Goal: Task Accomplishment & Management: Manage account settings

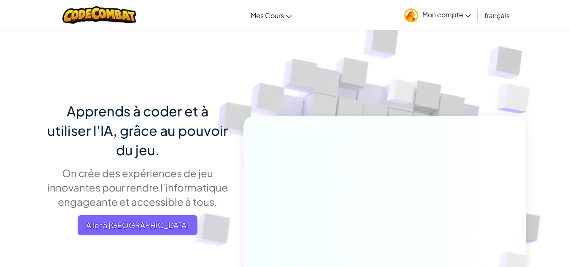
click at [149, 227] on span "Aller à [GEOGRAPHIC_DATA]" at bounding box center [138, 225] width 120 height 20
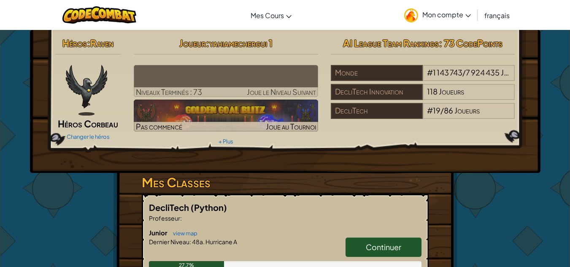
click at [436, 11] on span "Mon compte" at bounding box center [446, 14] width 49 height 9
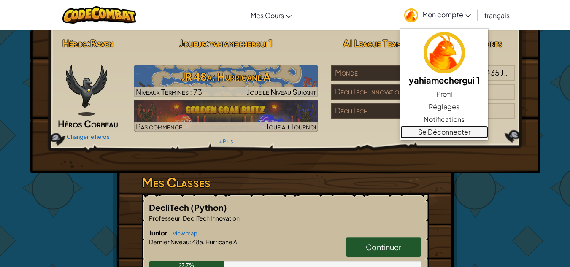
click at [442, 129] on link "Se Déconnecter" at bounding box center [444, 132] width 88 height 13
